Goal: Information Seeking & Learning: Learn about a topic

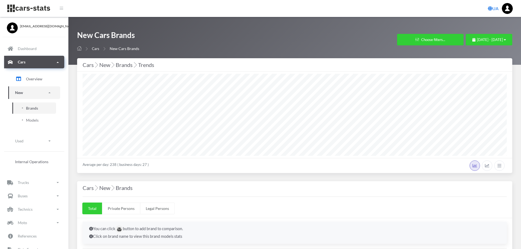
select select "25"
click at [477, 41] on span "August 1, 2025 - August 29, 2025" at bounding box center [490, 39] width 26 height 4
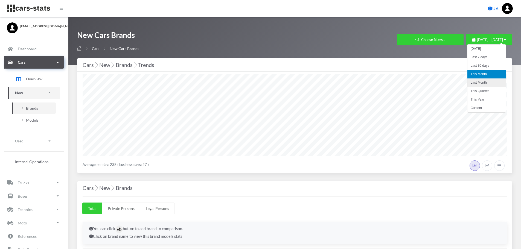
click at [483, 81] on li "Last Month" at bounding box center [486, 82] width 38 height 8
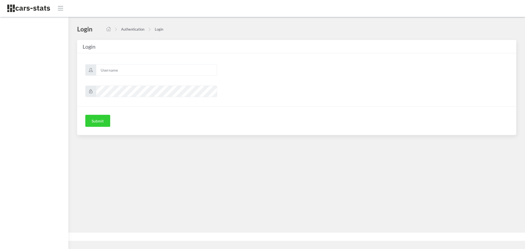
scroll to position [4, 4]
type input "mazda"
click at [102, 124] on button "Submit" at bounding box center [97, 121] width 25 height 12
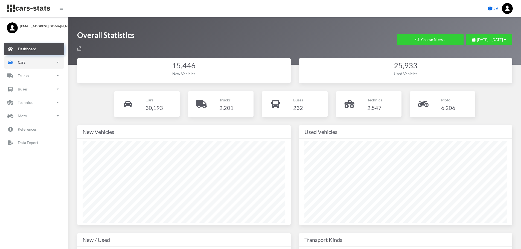
click at [24, 62] on p "Cars" at bounding box center [22, 62] width 8 height 7
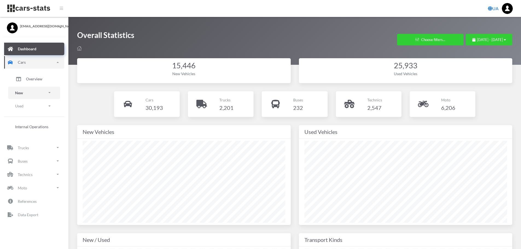
click at [27, 91] on link "New" at bounding box center [34, 93] width 52 height 12
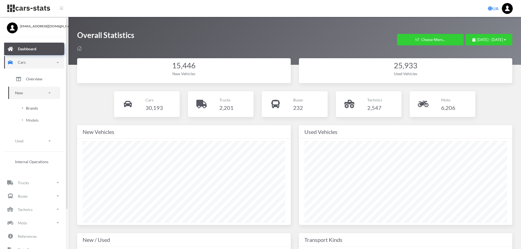
click at [28, 104] on link "Brands" at bounding box center [34, 107] width 44 height 11
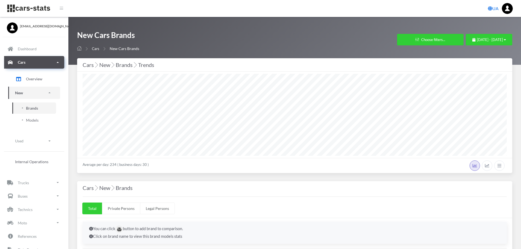
select select "25"
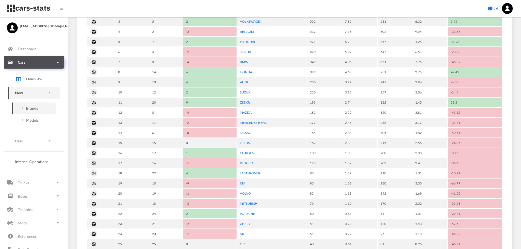
scroll to position [301, 0]
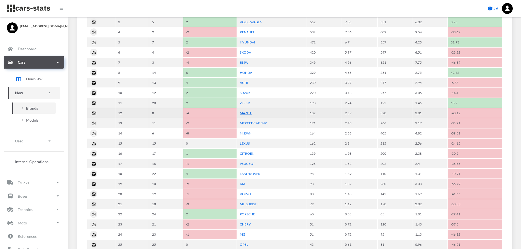
click at [244, 111] on link "MAZDA" at bounding box center [246, 113] width 12 height 4
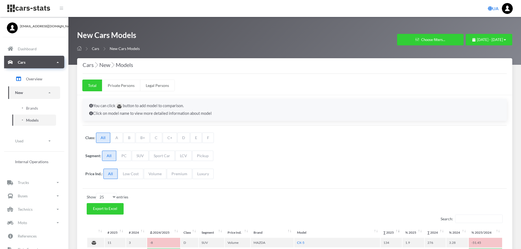
select select "25"
select select "MAZDA"
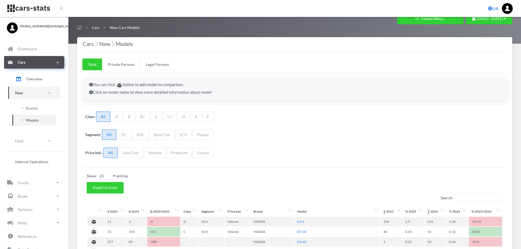
scroll to position [11, 0]
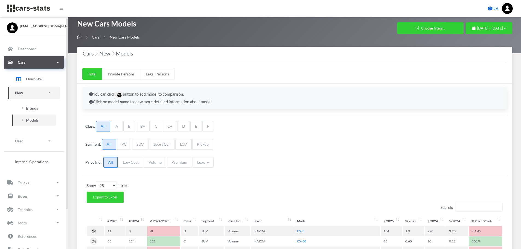
click at [22, 104] on link "Brands" at bounding box center [34, 107] width 44 height 11
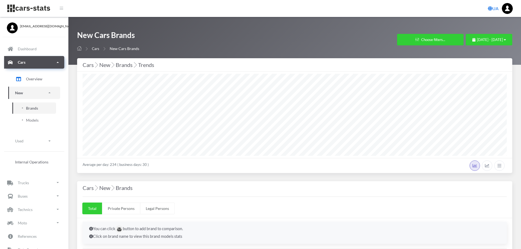
select select "25"
